Goal: Task Accomplishment & Management: Manage account settings

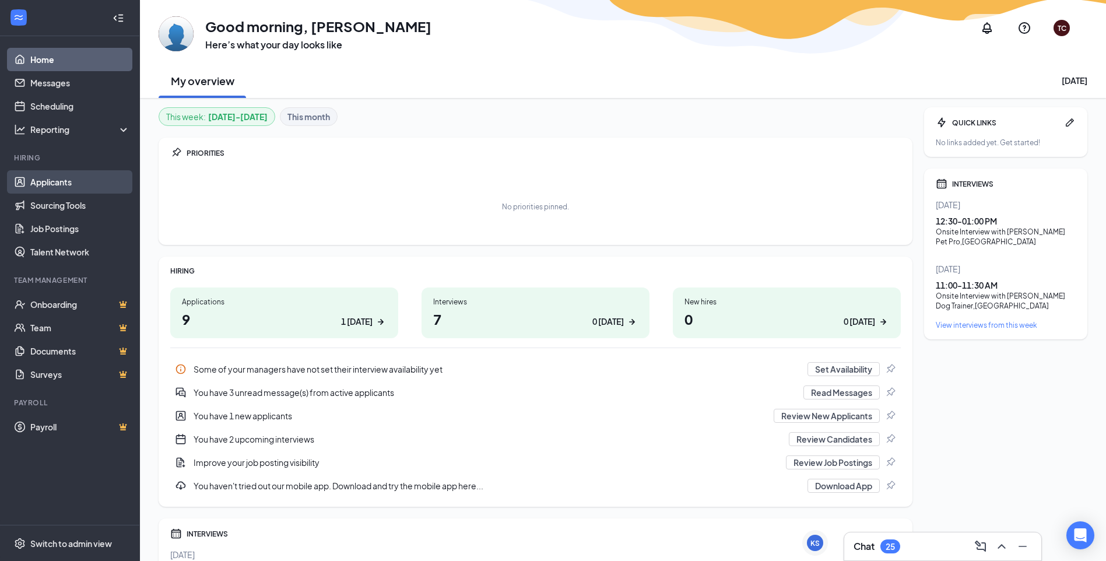
click at [76, 173] on link "Applicants" at bounding box center [80, 181] width 100 height 23
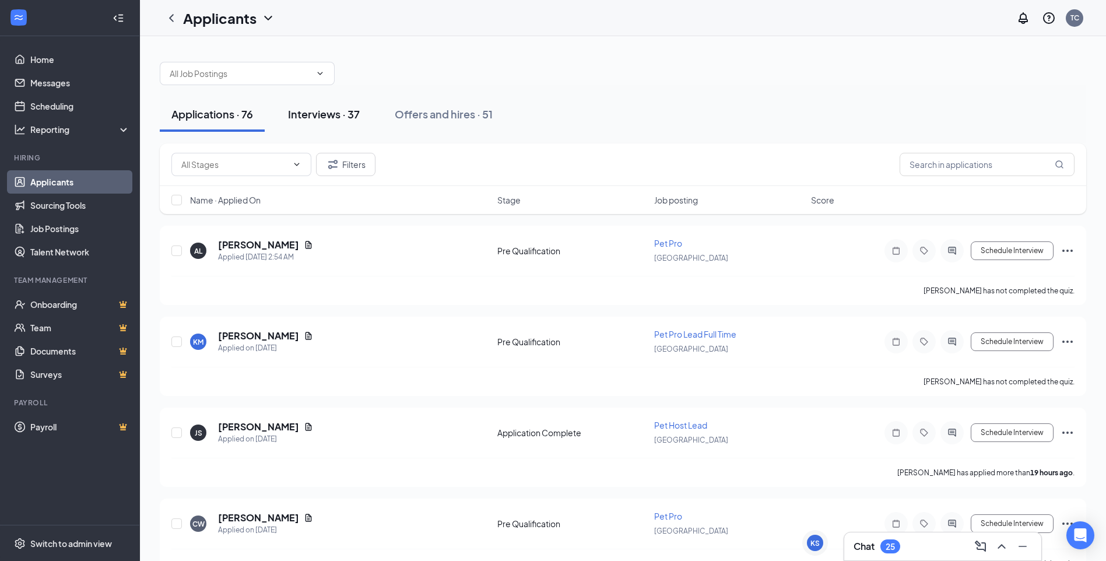
click at [335, 118] on div "Interviews · 37" at bounding box center [324, 114] width 72 height 15
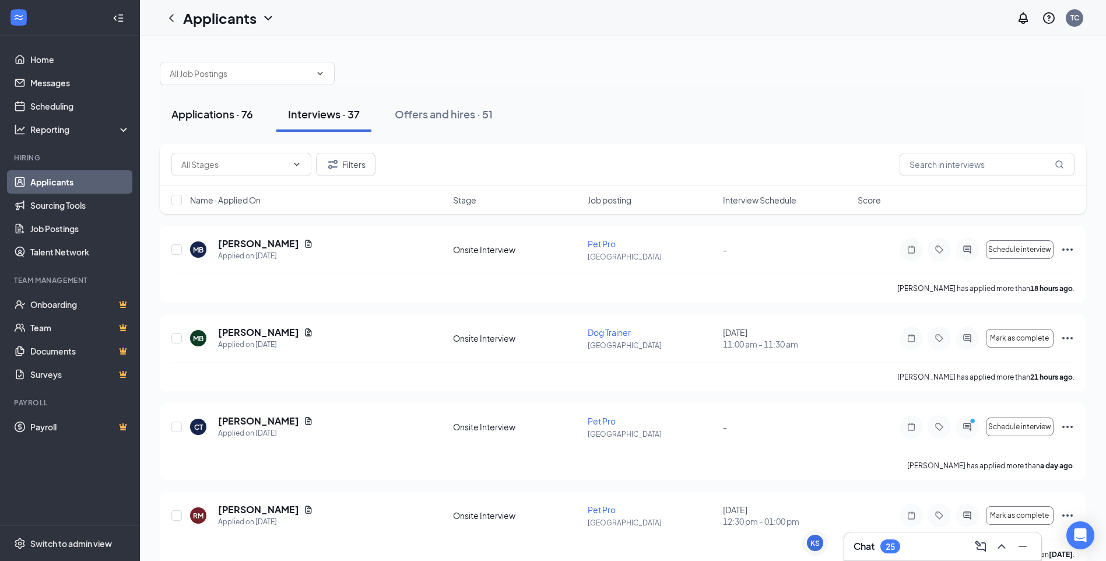
click at [234, 114] on div "Applications · 76" at bounding box center [212, 114] width 82 height 15
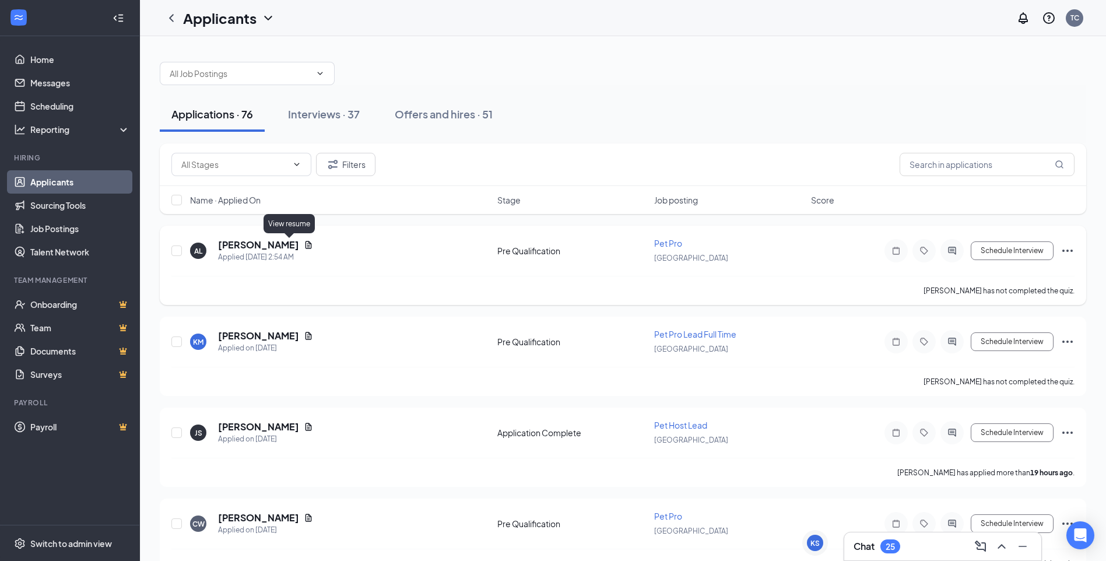
click at [304, 244] on icon "Document" at bounding box center [308, 244] width 9 height 9
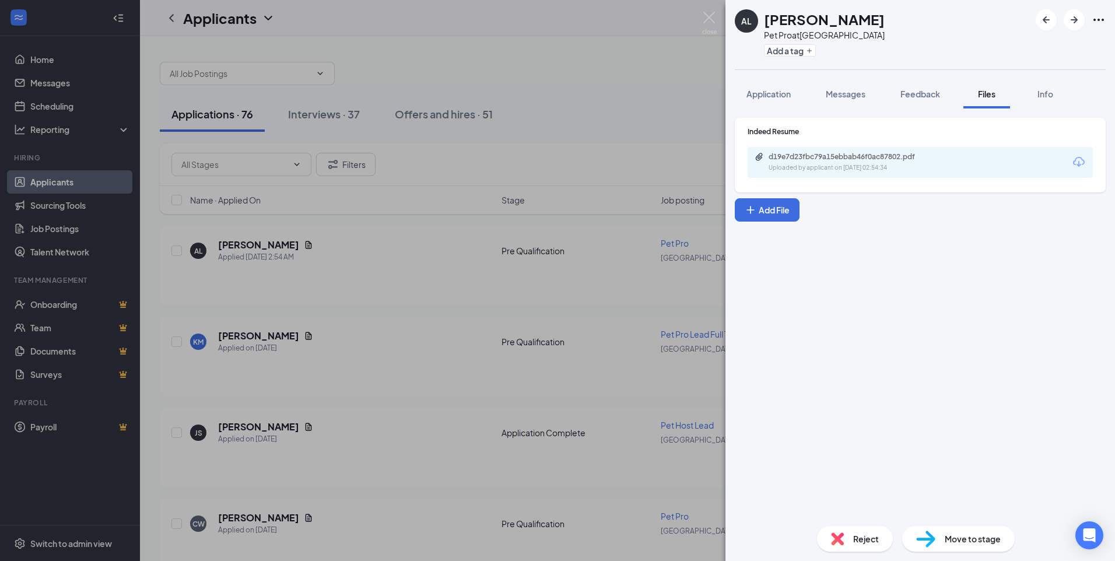
click at [849, 157] on div "d19e7d23fbc79a15ebbab46f0ac87802.pdf" at bounding box center [850, 156] width 163 height 9
click at [775, 94] on span "Application" at bounding box center [768, 94] width 44 height 10
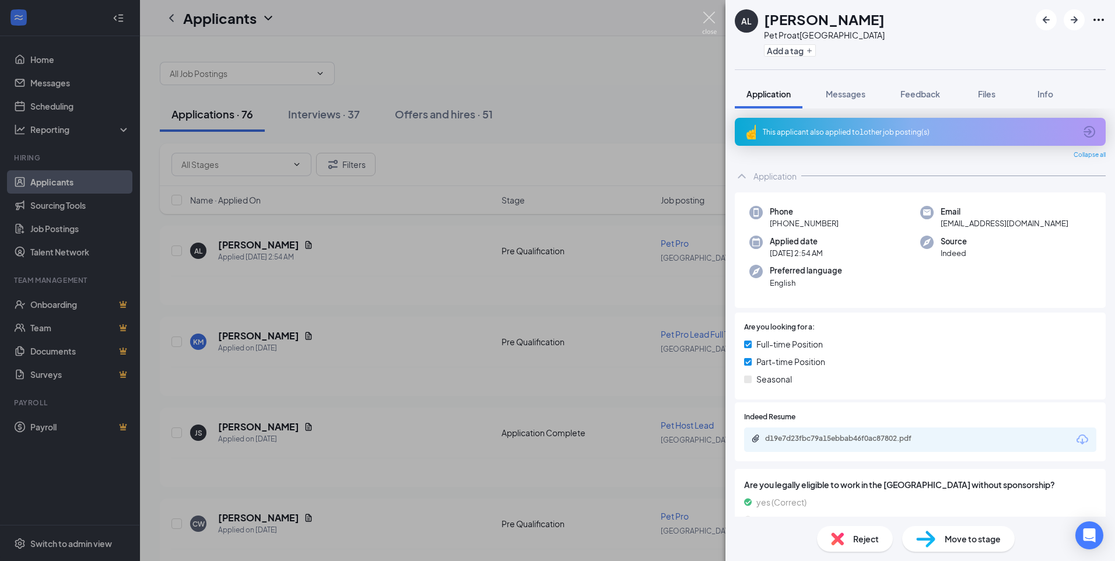
click at [710, 14] on img at bounding box center [709, 23] width 15 height 23
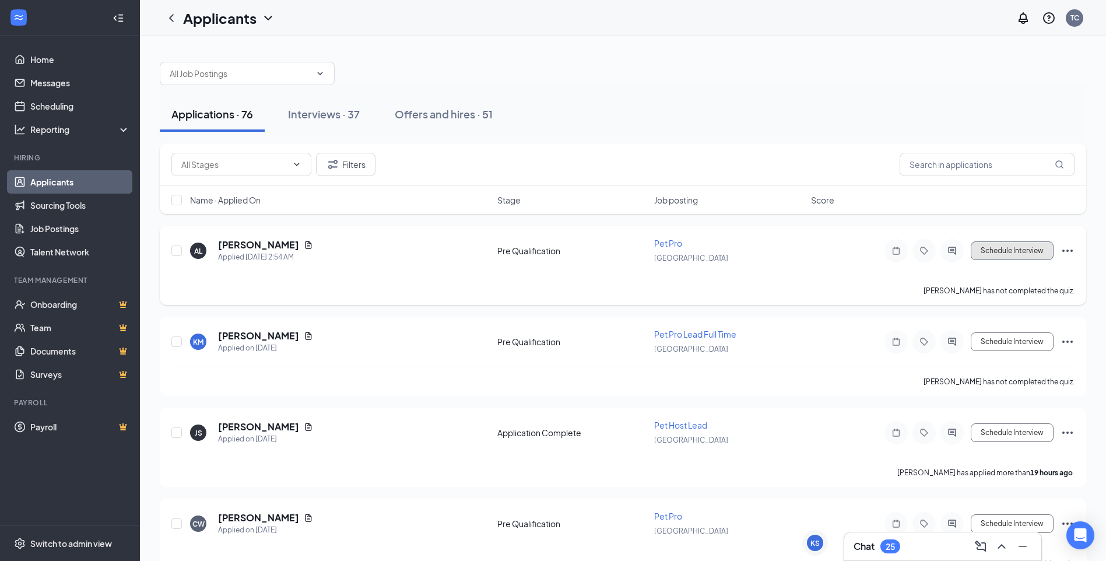
click at [1020, 250] on button "Schedule Interview" at bounding box center [1012, 250] width 83 height 19
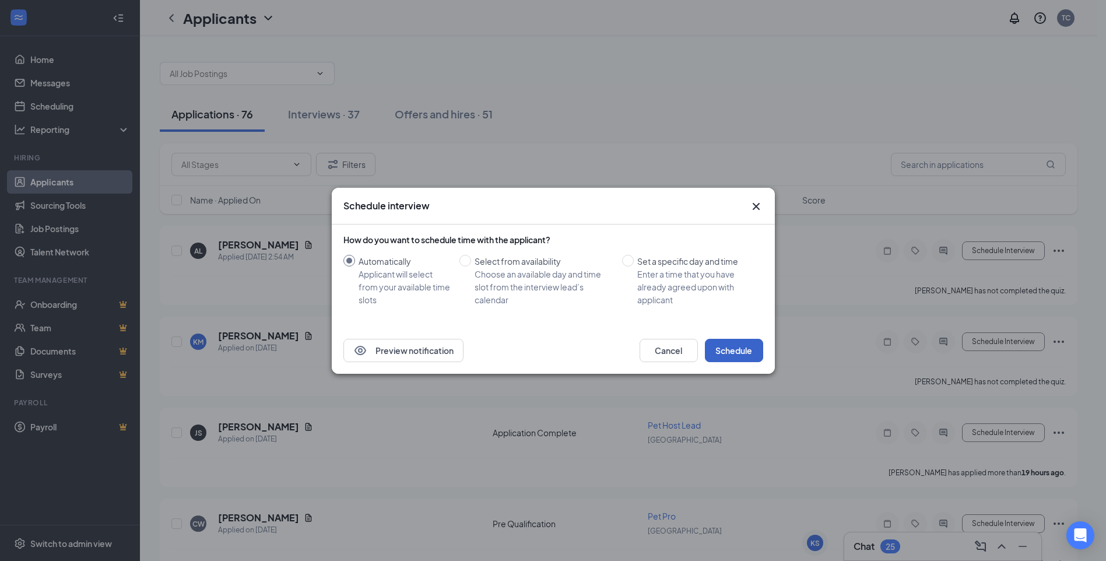
click at [720, 352] on button "Schedule" at bounding box center [734, 350] width 58 height 23
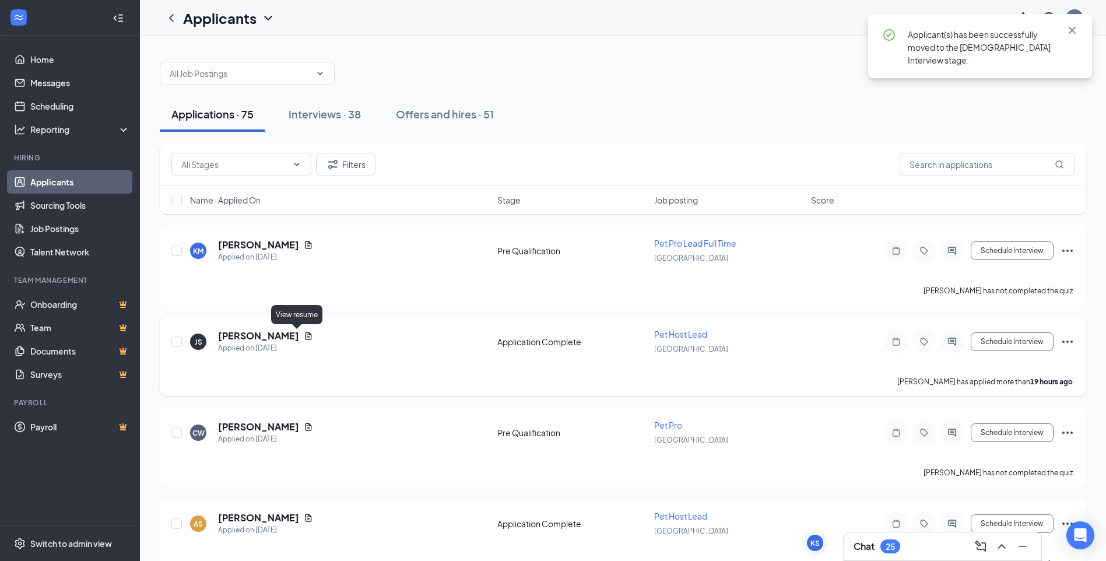
click at [306, 336] on icon "Document" at bounding box center [309, 336] width 6 height 8
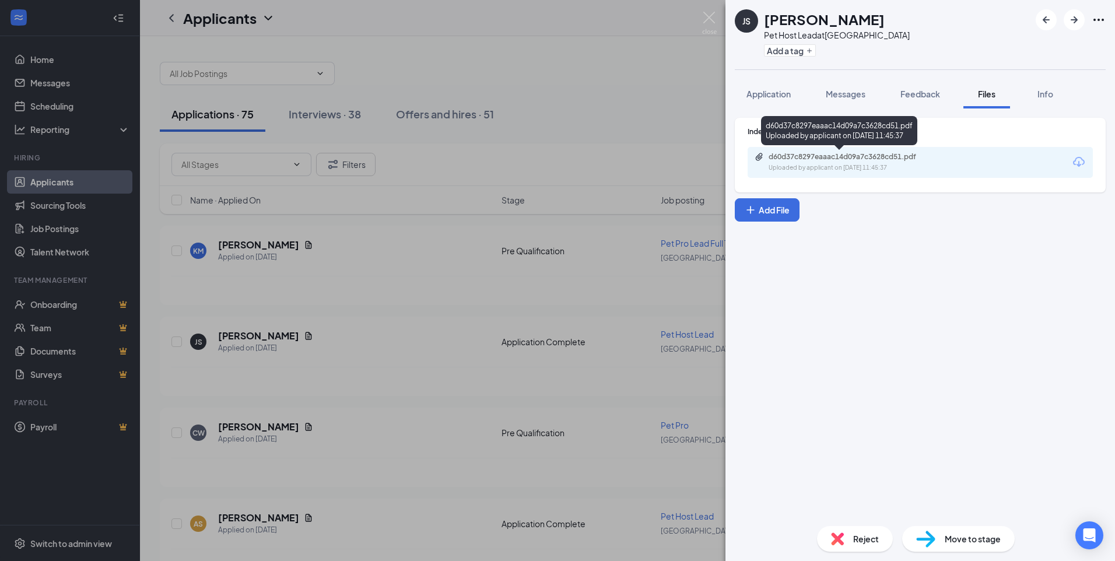
click at [798, 157] on div "d60d37c8297eaaac14d09a7c3628cd51.pdf" at bounding box center [850, 156] width 163 height 9
click at [707, 17] on img at bounding box center [709, 23] width 15 height 23
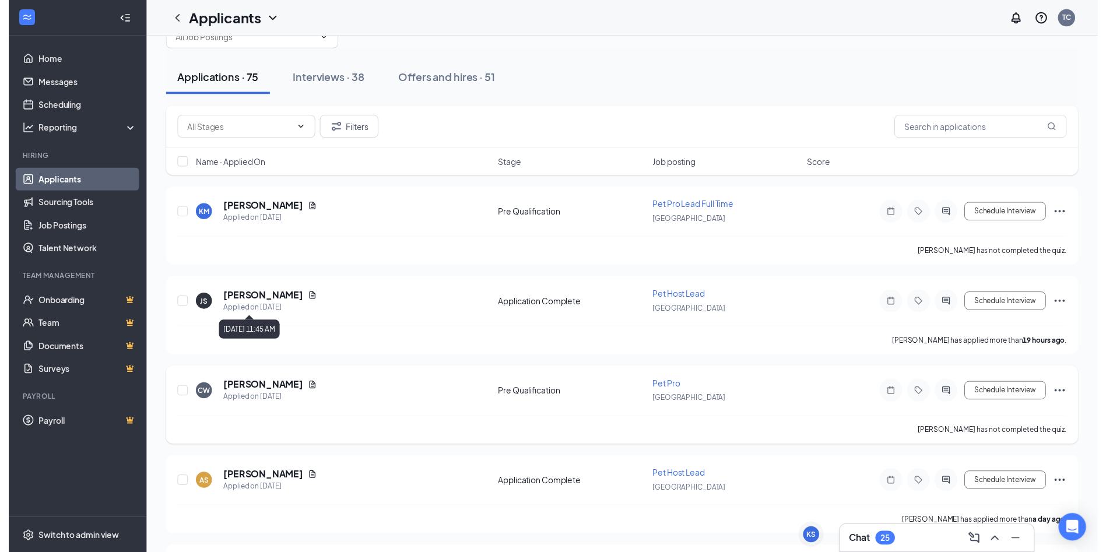
scroll to position [117, 0]
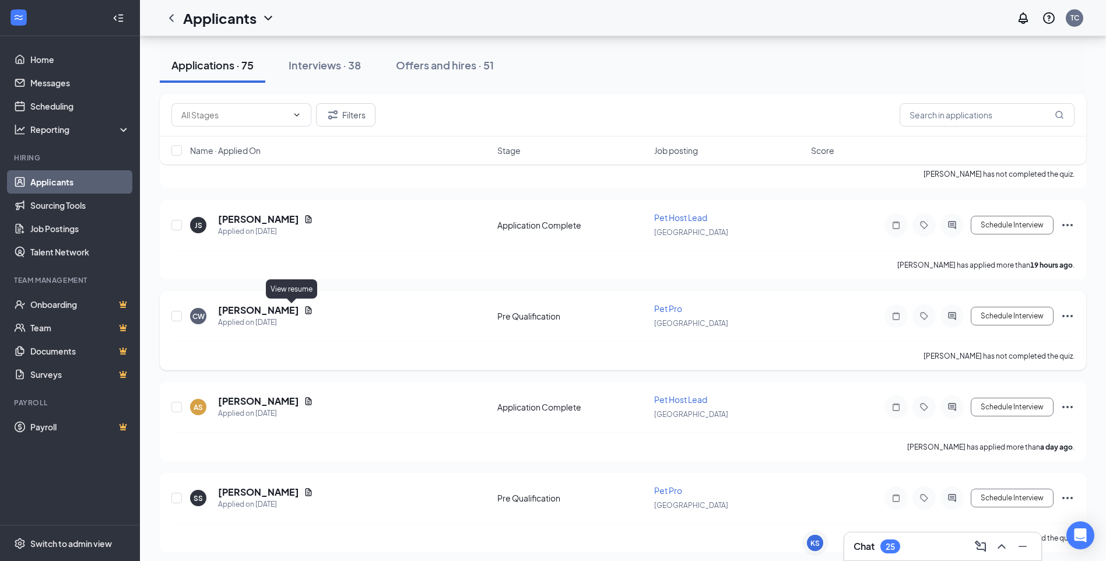
click at [304, 308] on icon "Document" at bounding box center [308, 310] width 9 height 9
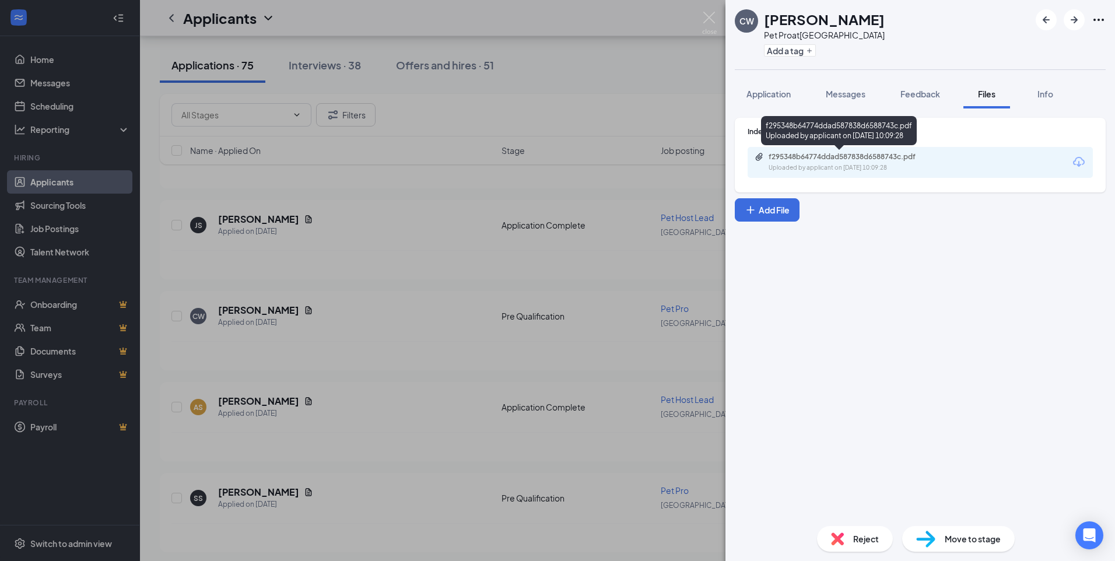
click at [820, 157] on div "f295348b64774ddad587838d6588743c.pdf" at bounding box center [850, 156] width 163 height 9
click at [706, 14] on img at bounding box center [709, 23] width 15 height 23
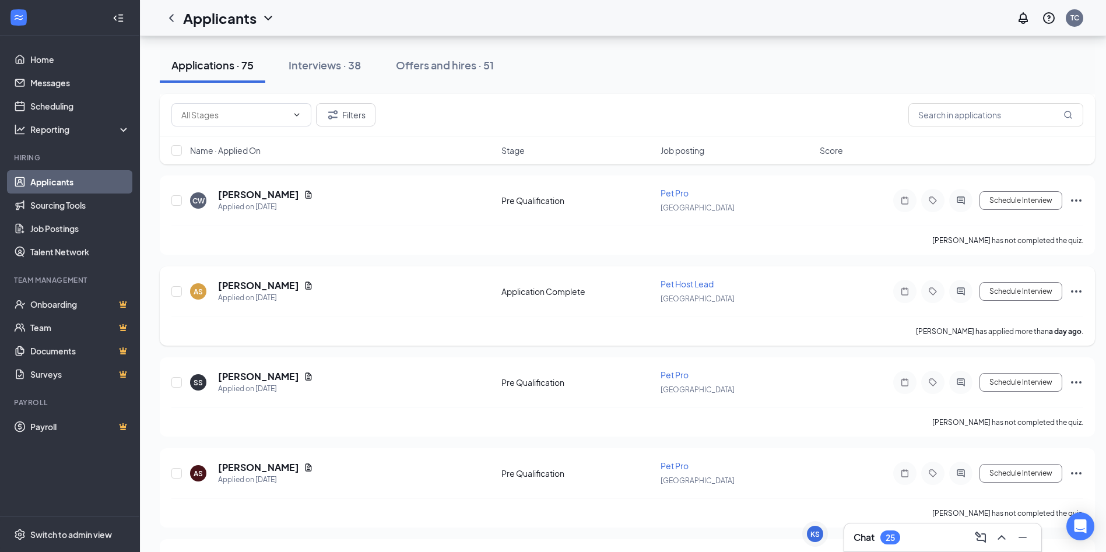
scroll to position [233, 0]
click at [304, 282] on icon "Document" at bounding box center [308, 284] width 9 height 9
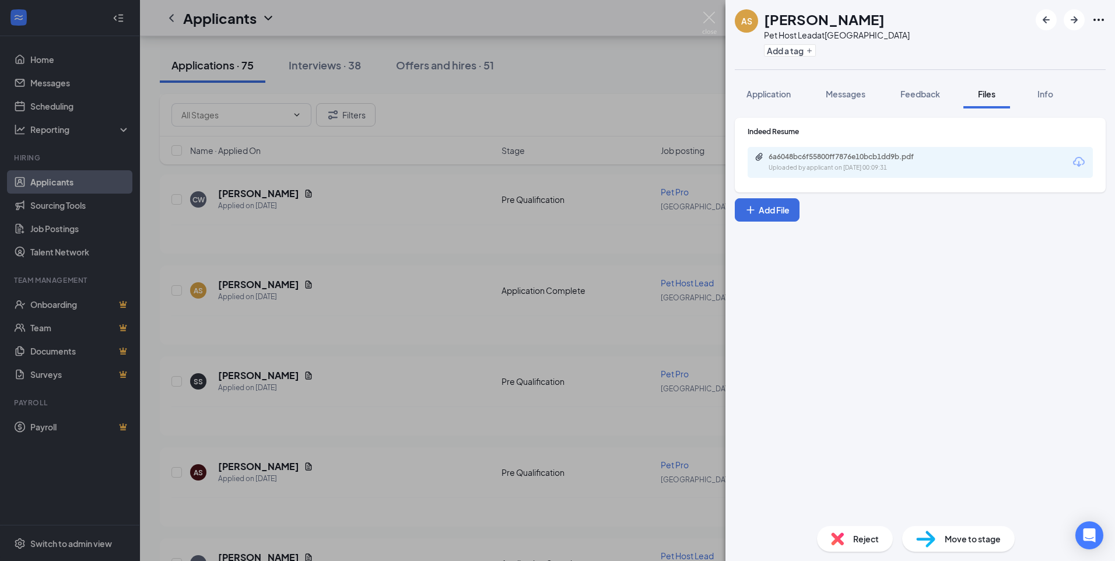
click at [798, 154] on div "6a6048bc6f55800ff7876e10bcb1dd9b.pdf" at bounding box center [850, 156] width 163 height 9
click at [704, 21] on img at bounding box center [709, 23] width 15 height 23
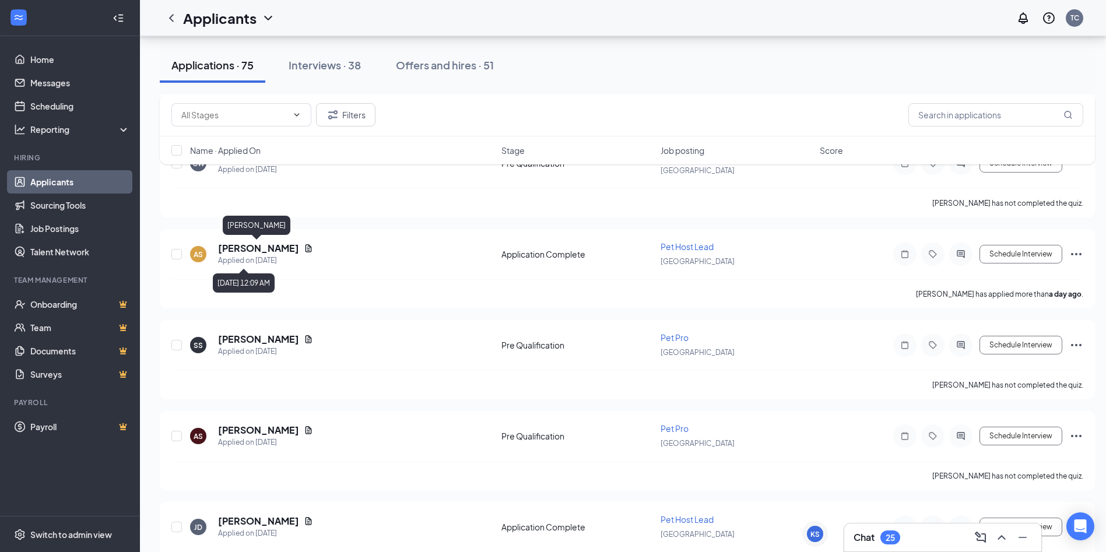
scroll to position [408, 0]
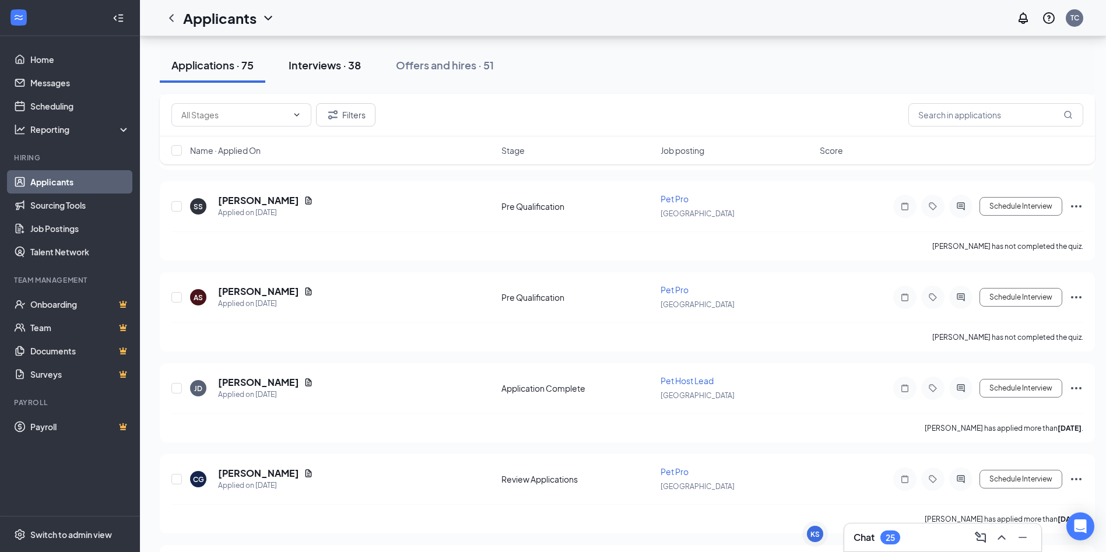
click at [335, 61] on div "Interviews · 38" at bounding box center [325, 65] width 72 height 15
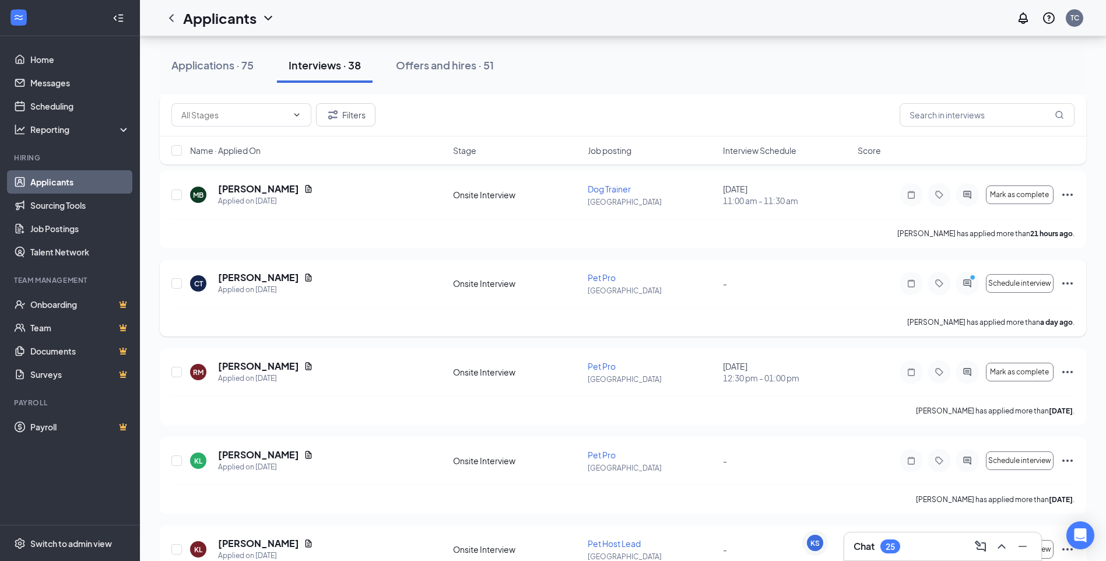
scroll to position [233, 0]
click at [34, 113] on link "Scheduling" at bounding box center [80, 105] width 100 height 23
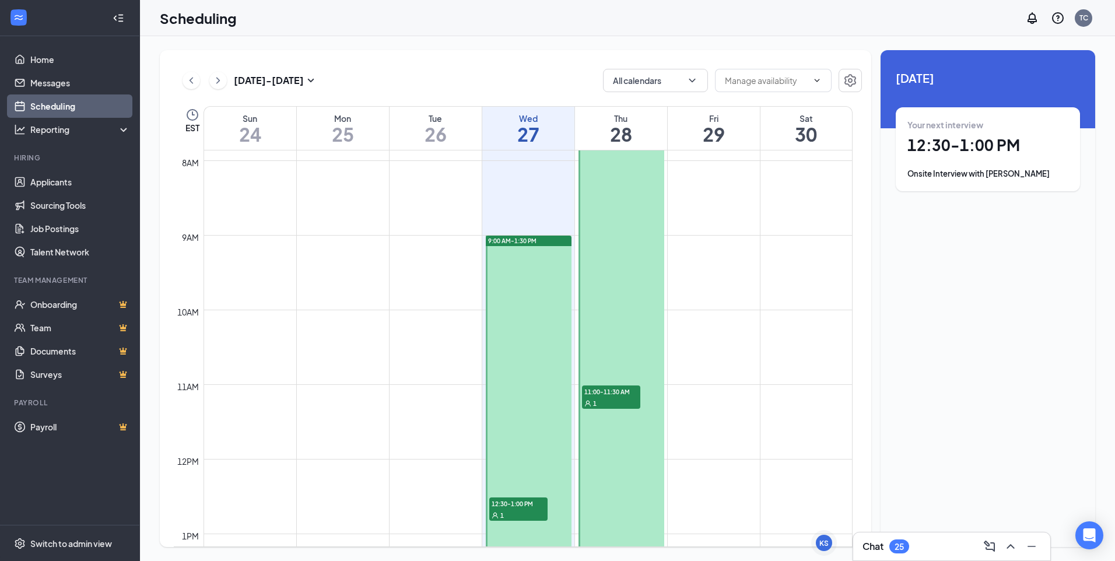
scroll to position [573, 0]
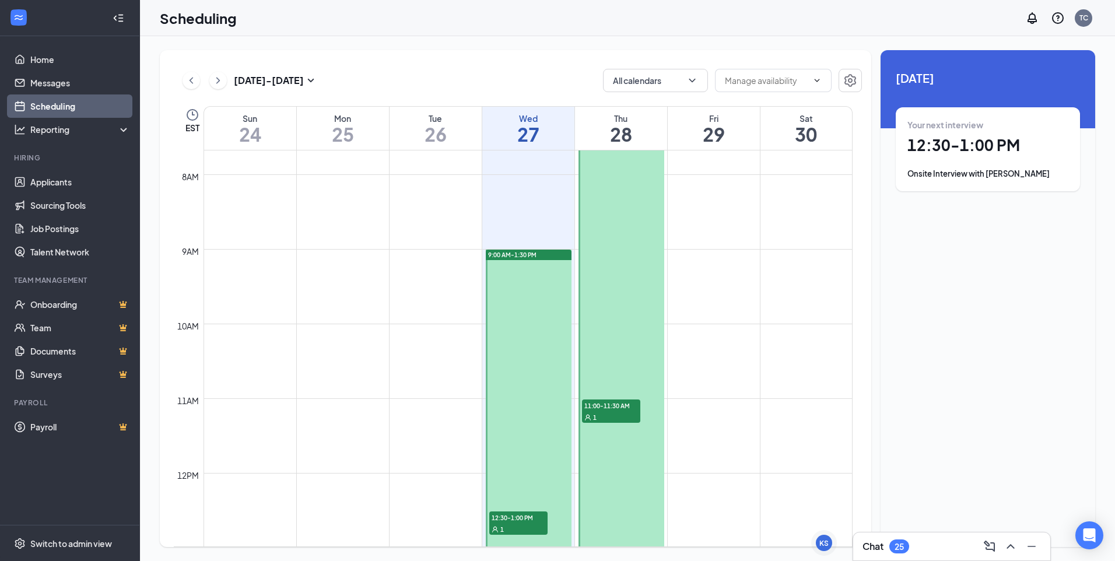
click at [518, 518] on span "12:30-1:00 PM" at bounding box center [518, 517] width 58 height 12
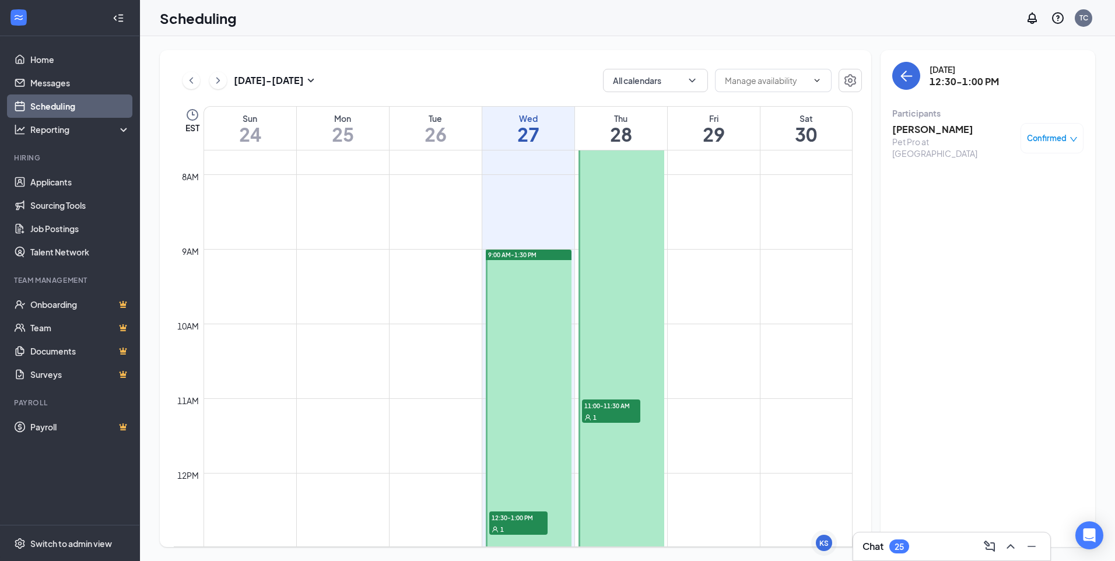
click at [911, 126] on h3 "[PERSON_NAME]" at bounding box center [953, 129] width 122 height 13
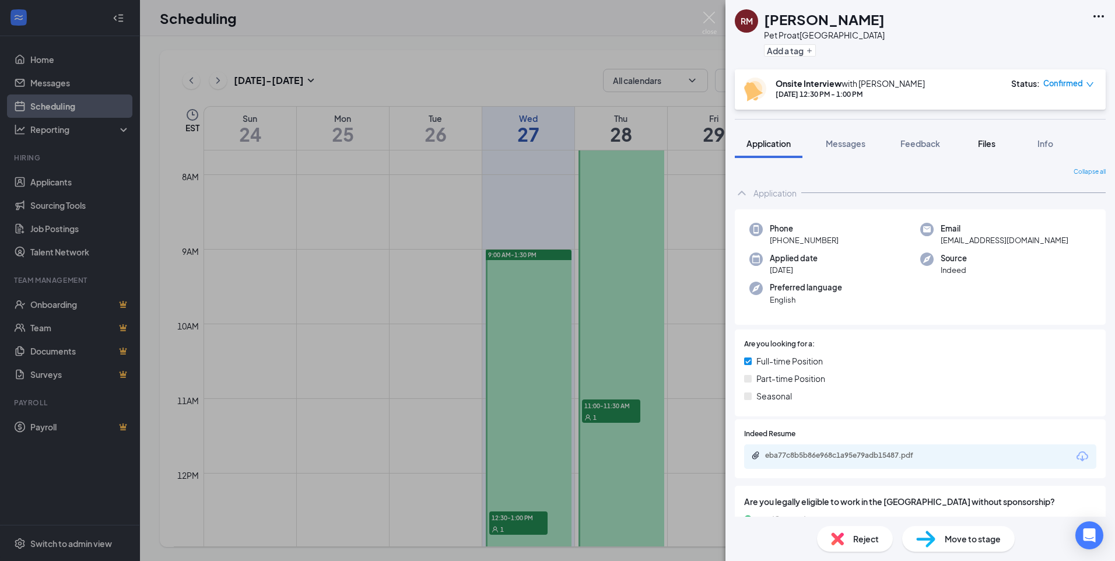
click at [998, 149] on button "Files" at bounding box center [986, 143] width 47 height 29
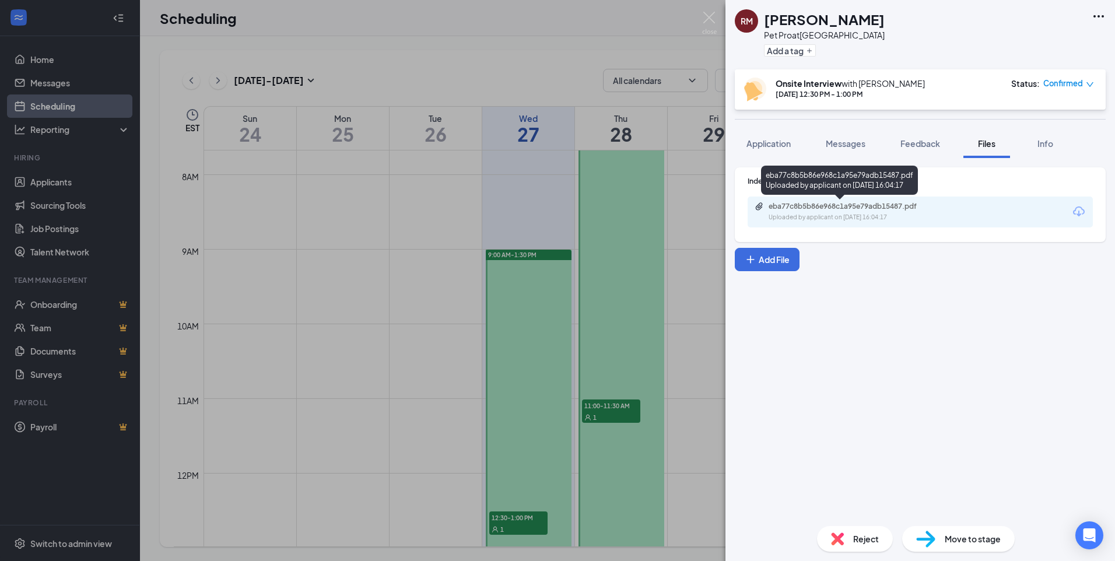
click at [836, 205] on div "eba77c8b5b86e968c1a95e79adb15487.pdf" at bounding box center [850, 206] width 163 height 9
click at [711, 20] on img at bounding box center [709, 23] width 15 height 23
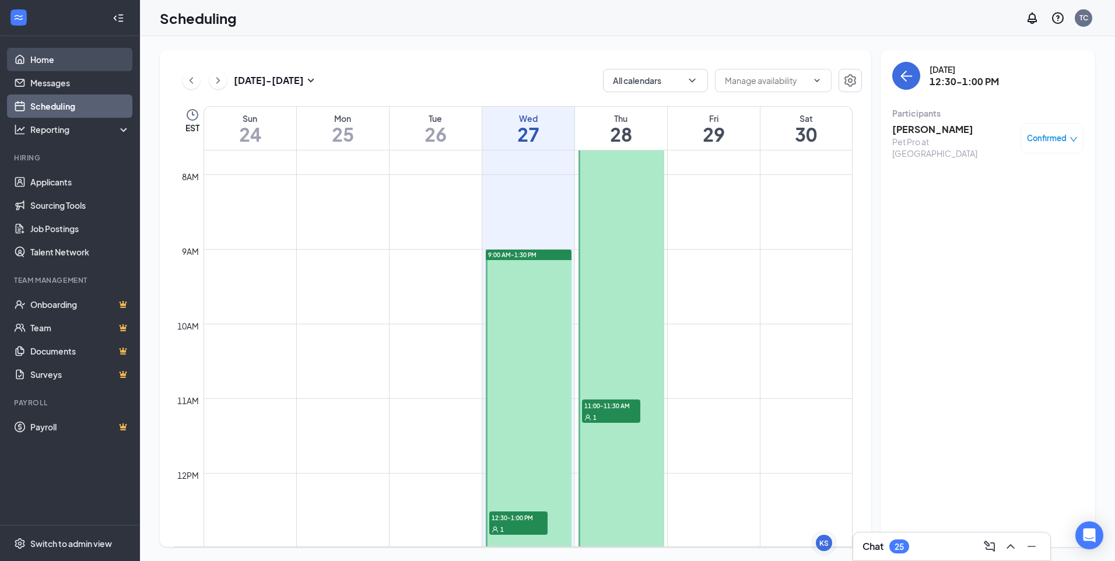
click at [47, 59] on link "Home" at bounding box center [80, 59] width 100 height 23
